Goal: Communication & Community: Ask a question

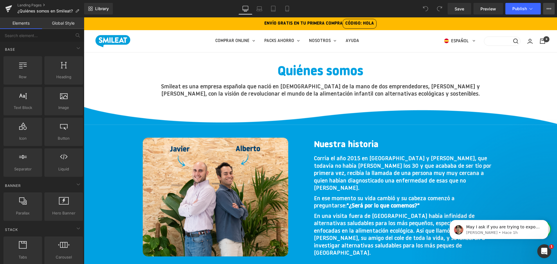
click at [551, 9] on button "View Live Page View with current Template Save Template to Library Schedule Pub…" at bounding box center [549, 9] width 12 height 12
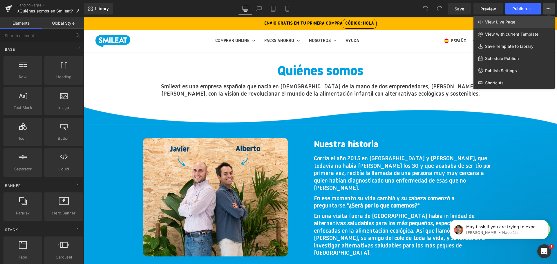
click at [485, 23] on span "View Live Page" at bounding box center [500, 21] width 30 height 5
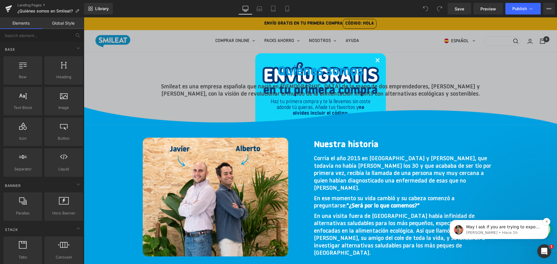
click at [487, 229] on p "May I ask if you are trying to export V6 template over to V7 on a different sto…" at bounding box center [503, 228] width 75 height 6
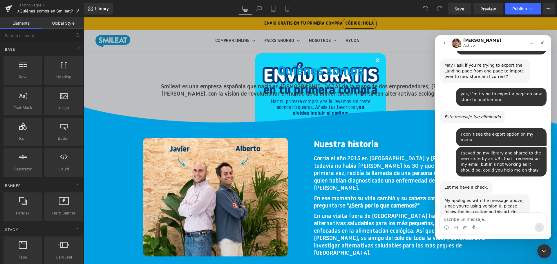
scroll to position [453, 0]
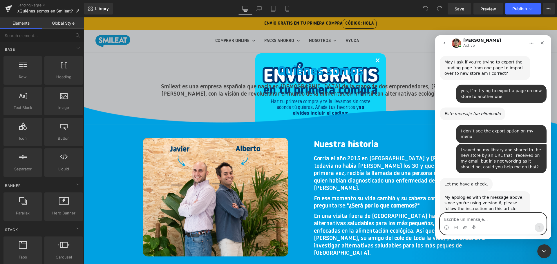
click at [492, 217] on textarea "Escribe un mensaje..." at bounding box center [493, 218] width 106 height 10
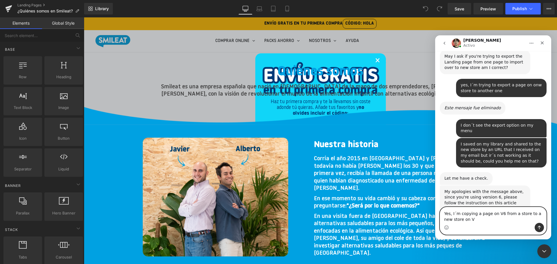
type textarea "Yes, I´m copying a page on V6 from a store to a new store on V7"
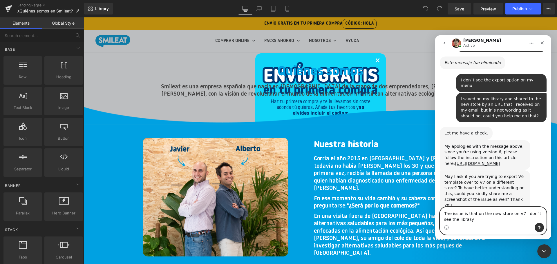
scroll to position [482, 0]
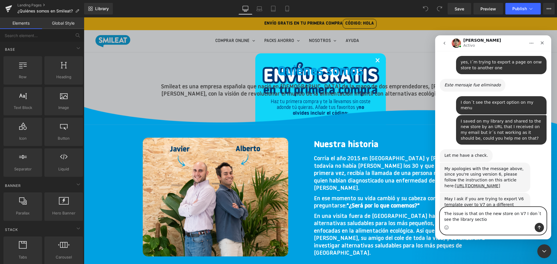
type textarea "The issue is that on the new store on V7 I don´t see the library section"
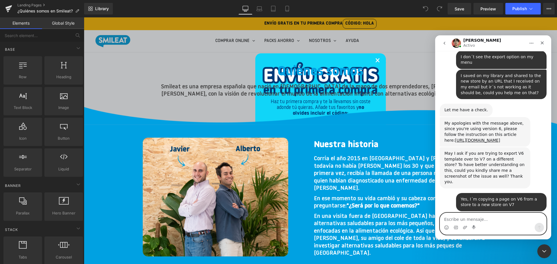
scroll to position [527, 0]
click at [498, 218] on textarea "Escribe un mensaje..." at bounding box center [493, 218] width 106 height 10
type textarea "ok"
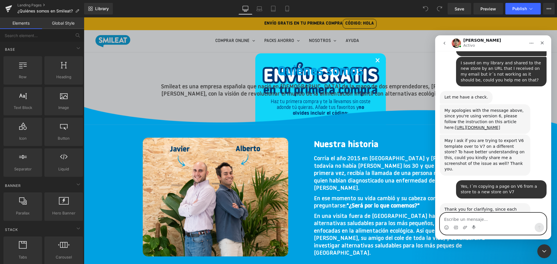
scroll to position [541, 0]
